Goal: Task Accomplishment & Management: Manage account settings

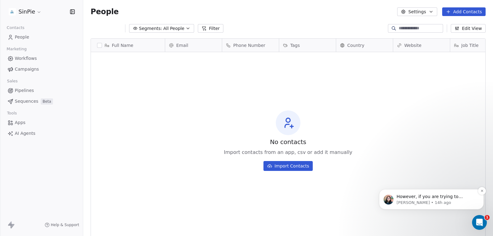
scroll to position [333, 0]
click at [429, 197] on p "However, if you are trying to connect a subdomain "[DOMAIN_NAME]", then a diffe…" at bounding box center [435, 196] width 79 height 6
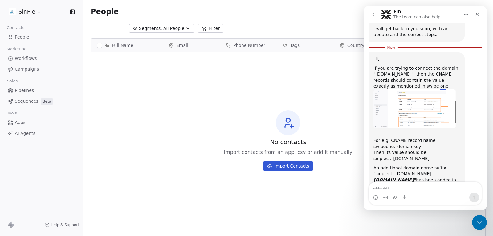
scroll to position [204, 0]
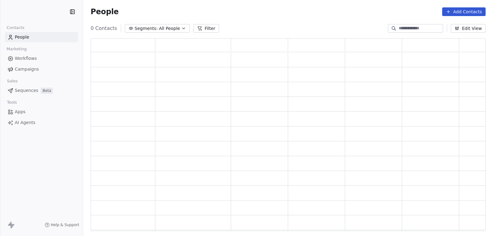
scroll to position [188, 390]
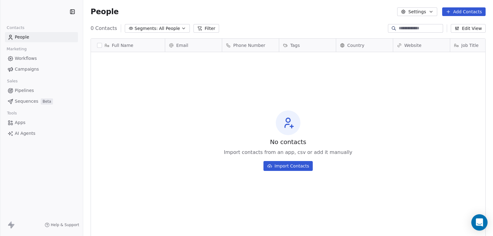
click at [475, 221] on div "Open Intercom Messenger" at bounding box center [479, 222] width 16 height 16
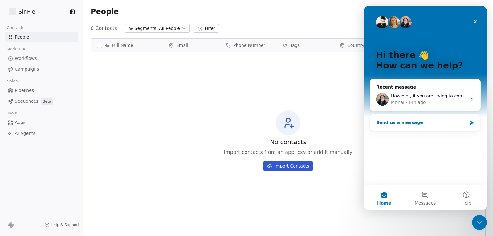
scroll to position [0, 0]
click at [426, 105] on div "[PERSON_NAME] • 14h ago" at bounding box center [429, 102] width 76 height 6
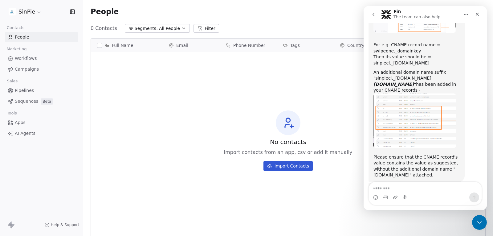
scroll to position [271, 0]
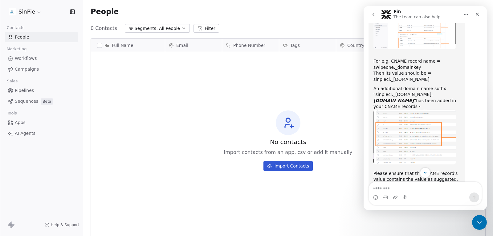
click at [422, 115] on img "Mrinal says…" at bounding box center [414, 137] width 83 height 55
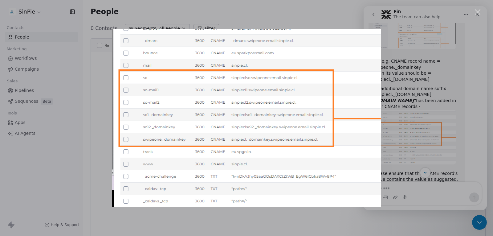
click at [444, 59] on div "Intercom messenger" at bounding box center [246, 118] width 493 height 236
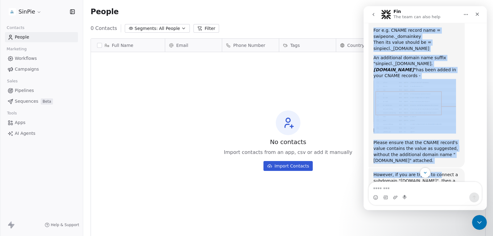
scroll to position [333, 0]
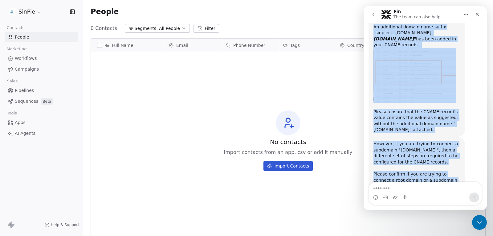
drag, startPoint x: 373, startPoint y: 76, endPoint x: 454, endPoint y: 156, distance: 114.1
click at [447, 171] on div "Please confirm if you are trying to connect a root domain or a subdomain (with …" at bounding box center [416, 186] width 86 height 30
copy div "Hi, Please allow me some time to check this. I will get back to you soon, with …"
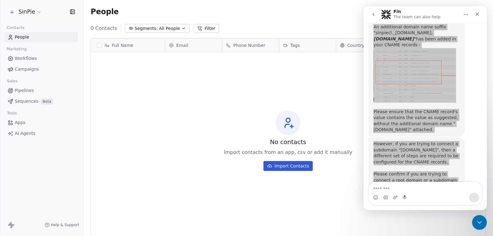
click at [28, 13] on html "SinPie Contacts People Marketing Workflows Campaigns Sales Pipelines Sequences …" at bounding box center [246, 118] width 493 height 236
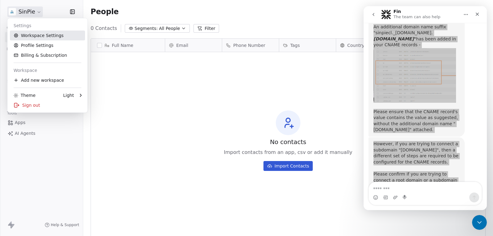
click at [38, 35] on link "Workspace Settings" at bounding box center [47, 35] width 75 height 10
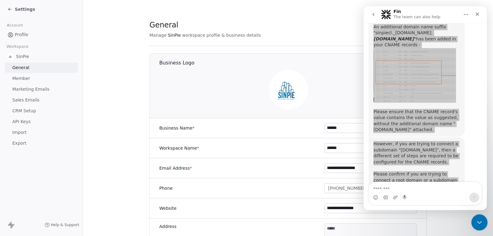
click at [477, 222] on icon "Close Intercom Messenger" at bounding box center [478, 220] width 7 height 7
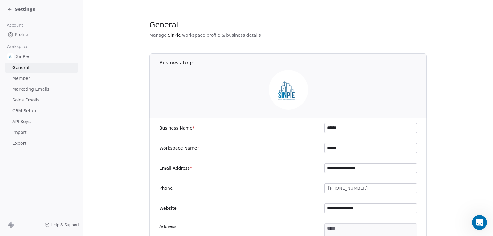
scroll to position [333, 0]
click at [23, 89] on span "Marketing Emails" at bounding box center [30, 89] width 37 height 6
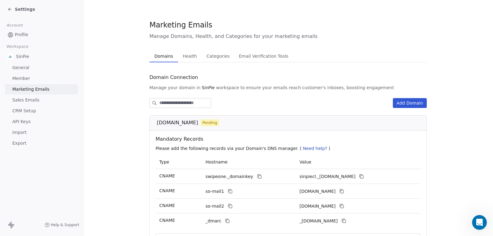
scroll to position [62, 0]
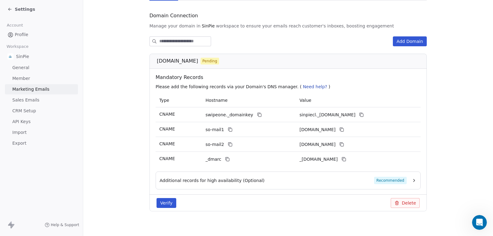
click at [35, 124] on link "API Keys" at bounding box center [41, 121] width 73 height 10
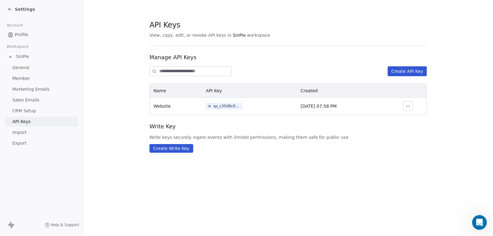
click at [50, 87] on link "Marketing Emails" at bounding box center [41, 89] width 73 height 10
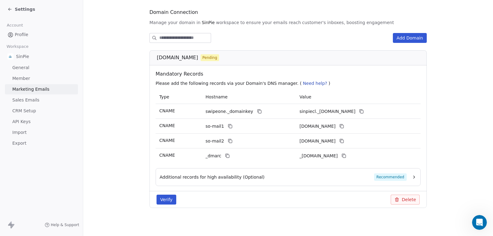
scroll to position [67, 0]
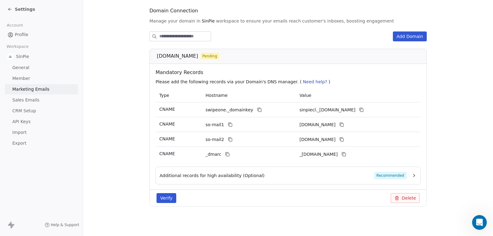
click at [159, 196] on button "Verify" at bounding box center [166, 198] width 20 height 10
click at [413, 174] on icon "button" at bounding box center [413, 175] width 5 height 5
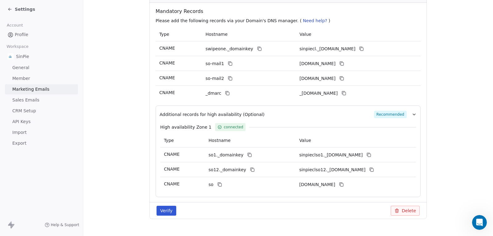
scroll to position [140, 0]
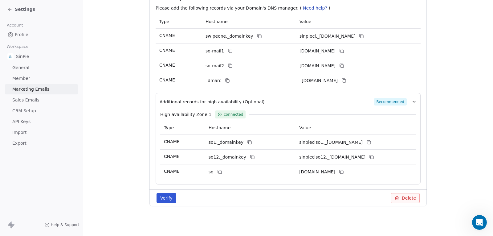
click at [169, 197] on button "Verify" at bounding box center [166, 198] width 20 height 10
click at [171, 195] on button "Verify" at bounding box center [166, 198] width 20 height 10
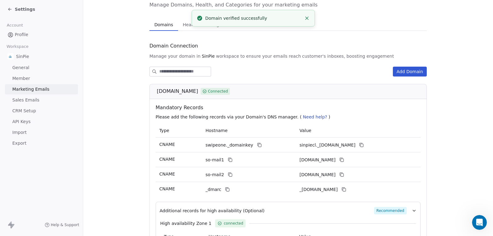
scroll to position [17, 0]
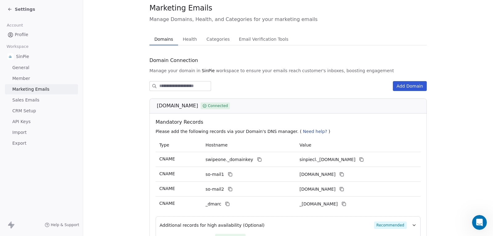
click at [196, 40] on div "Marketing Emails Manage Domains, Health, and Categories for your marketing emai…" at bounding box center [287, 171] width 277 height 336
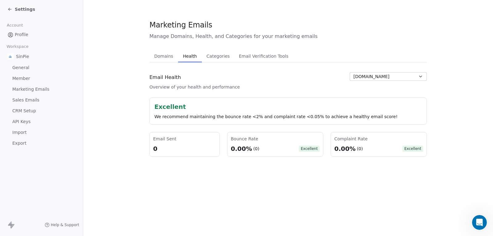
click at [206, 52] on span "Categories" at bounding box center [218, 56] width 28 height 9
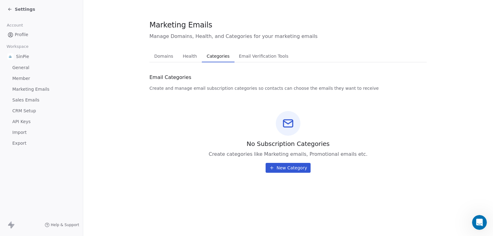
click at [271, 55] on span "Email Verification Tools" at bounding box center [263, 56] width 55 height 9
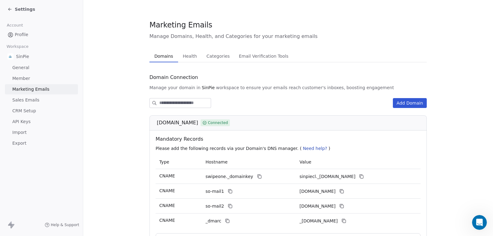
click at [161, 58] on span "Domains" at bounding box center [164, 56] width 24 height 9
click at [8, 10] on icon at bounding box center [9, 9] width 5 height 5
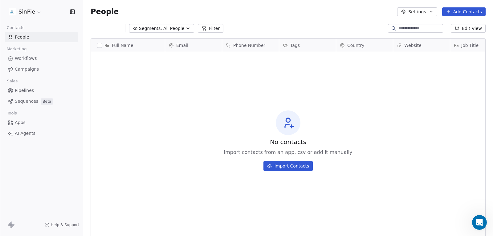
scroll to position [203, 405]
click at [23, 59] on span "Workflows" at bounding box center [26, 58] width 22 height 6
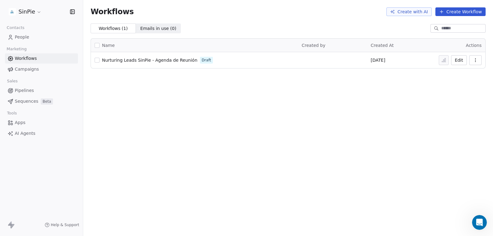
click at [33, 124] on link "Apps" at bounding box center [41, 122] width 73 height 10
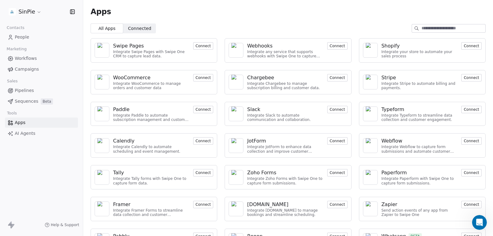
click at [147, 29] on span "Connected" at bounding box center [139, 28] width 23 height 6
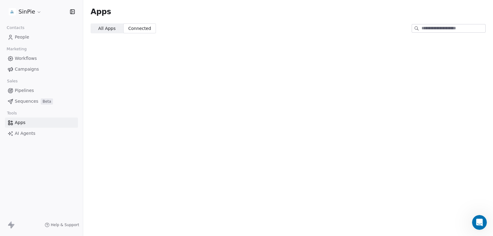
click at [113, 31] on span "All Apps" at bounding box center [106, 28] width 17 height 6
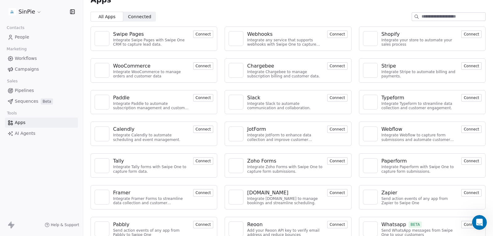
scroll to position [22, 0]
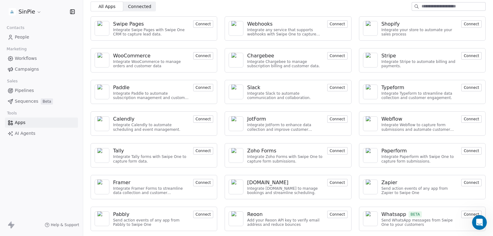
click at [197, 57] on button "Connect" at bounding box center [203, 55] width 20 height 7
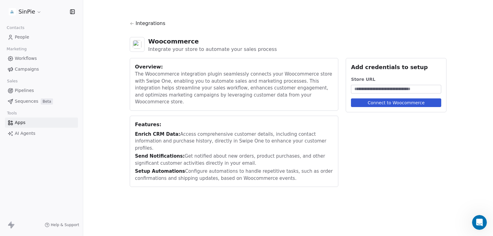
click at [136, 25] on span "Integrations" at bounding box center [151, 23] width 30 height 7
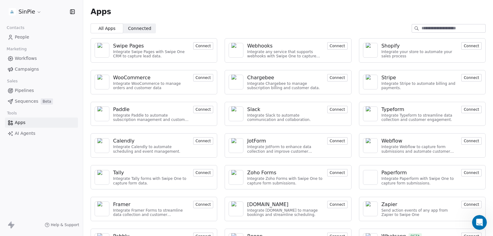
click at [25, 12] on html "SinPie Contacts People Marketing Workflows Campaigns Sales Pipelines Sequences …" at bounding box center [246, 118] width 493 height 236
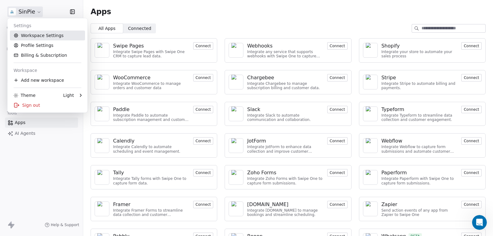
click at [35, 35] on link "Workspace Settings" at bounding box center [47, 35] width 75 height 10
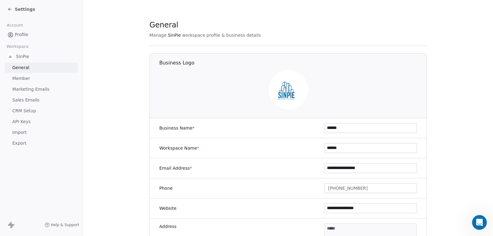
click at [37, 89] on span "Marketing Emails" at bounding box center [30, 89] width 37 height 6
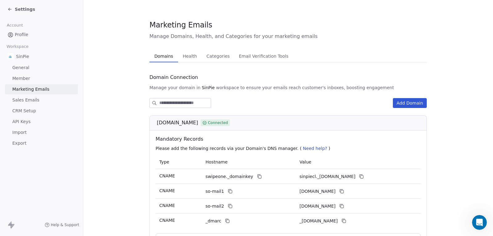
click at [268, 61] on button "Email Verification Tools Email Verification Tools" at bounding box center [263, 56] width 59 height 12
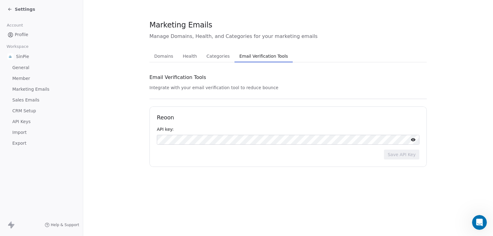
click at [41, 86] on link "Marketing Emails" at bounding box center [41, 89] width 73 height 10
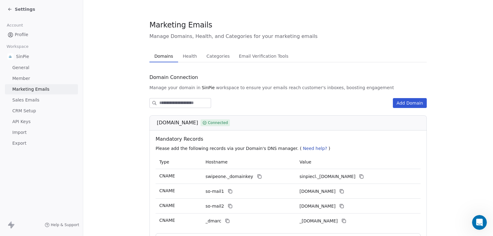
click at [31, 97] on span "Sales Emails" at bounding box center [25, 100] width 27 height 6
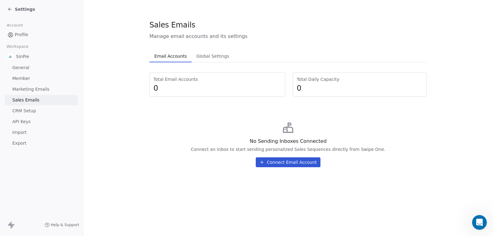
click at [303, 163] on button "Connect Email Account" at bounding box center [288, 162] width 65 height 10
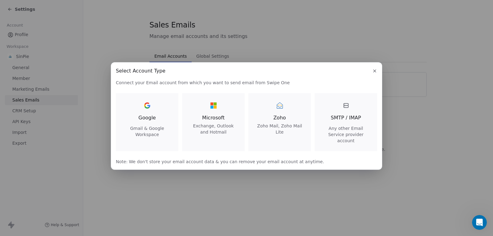
click at [148, 119] on span "Google" at bounding box center [146, 117] width 17 height 7
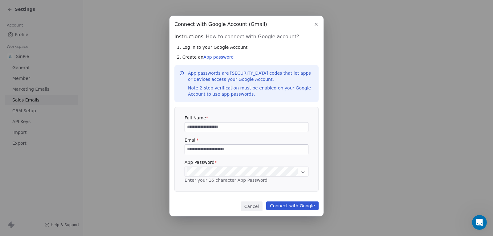
click at [213, 55] on link "App password" at bounding box center [218, 57] width 30 height 5
click at [314, 23] on icon "button" at bounding box center [316, 24] width 5 height 5
